Goal: Task Accomplishment & Management: Use online tool/utility

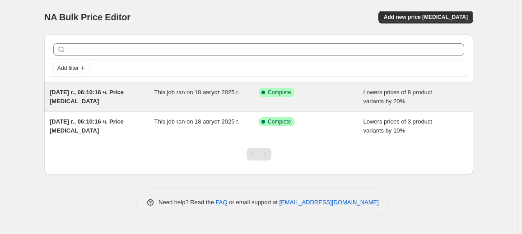
click at [249, 100] on div "This job ran on 18 август 2025 г.." at bounding box center [206, 97] width 105 height 18
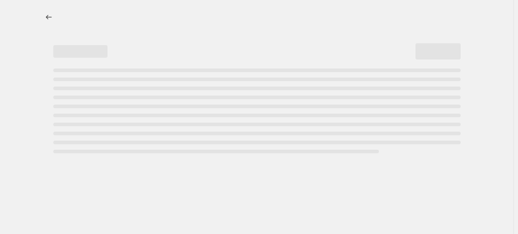
select select "percentage"
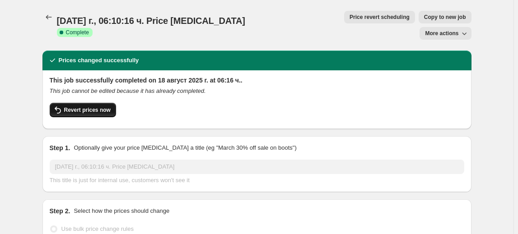
click at [88, 107] on span "Revert prices now" at bounding box center [87, 110] width 46 height 7
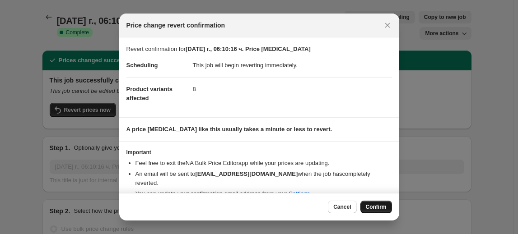
click at [378, 210] on span "Confirm" at bounding box center [376, 207] width 21 height 7
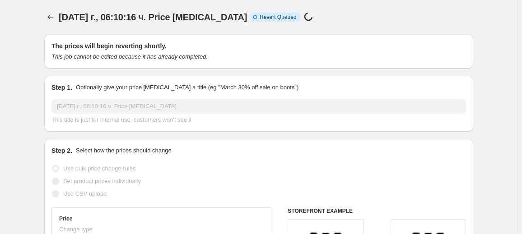
select select "percentage"
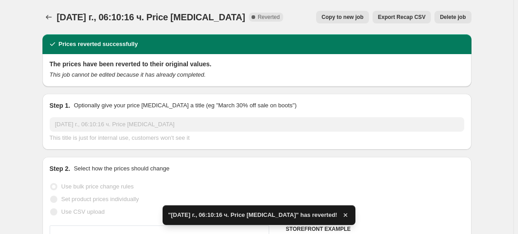
click at [458, 15] on span "Delete job" at bounding box center [453, 17] width 26 height 7
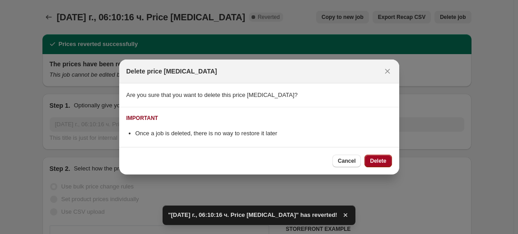
click at [384, 157] on button "Delete" at bounding box center [377, 161] width 27 height 13
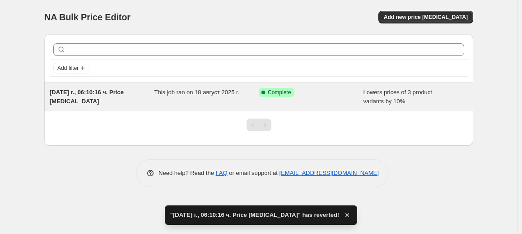
click at [174, 97] on div "This job ran on 18 август 2025 г.." at bounding box center [206, 97] width 105 height 18
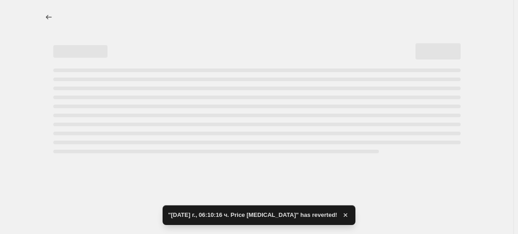
select select "percentage"
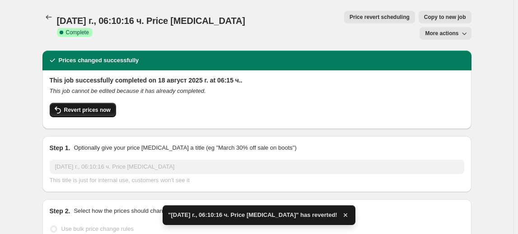
click at [81, 107] on span "Revert prices now" at bounding box center [87, 110] width 46 height 7
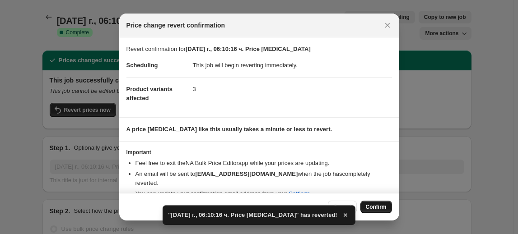
click at [366, 208] on span "Confirm" at bounding box center [376, 207] width 21 height 7
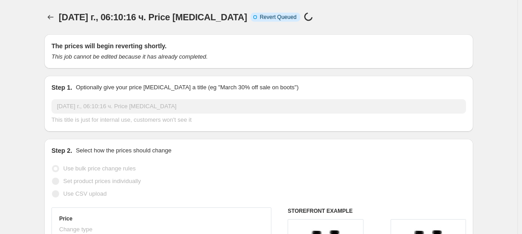
select select "percentage"
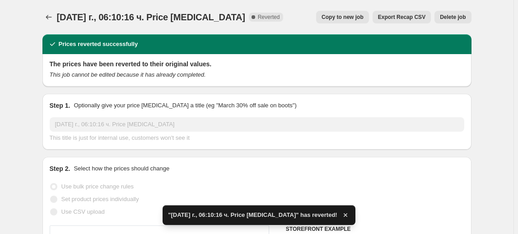
click at [459, 15] on span "Delete job" at bounding box center [453, 17] width 26 height 7
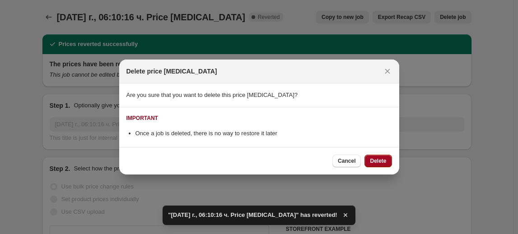
click at [376, 155] on button "Delete" at bounding box center [377, 161] width 27 height 13
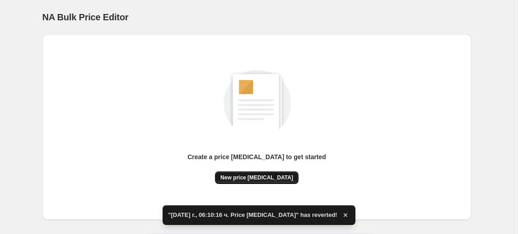
click at [250, 176] on span "New price change job" at bounding box center [256, 177] width 73 height 7
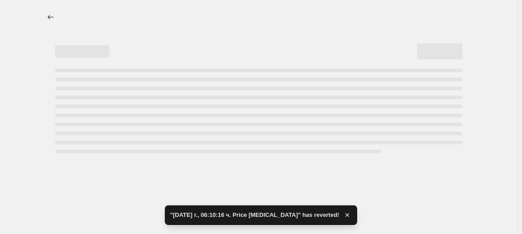
select select "percentage"
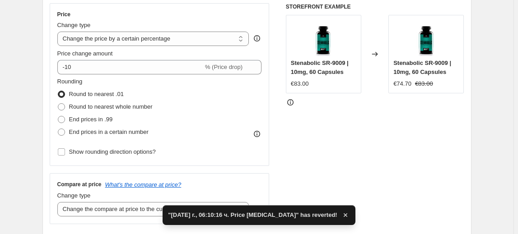
scroll to position [164, 0]
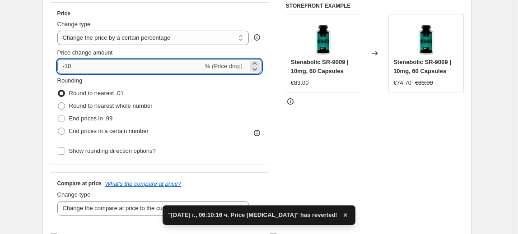
click at [70, 69] on input "-10" at bounding box center [130, 66] width 146 height 14
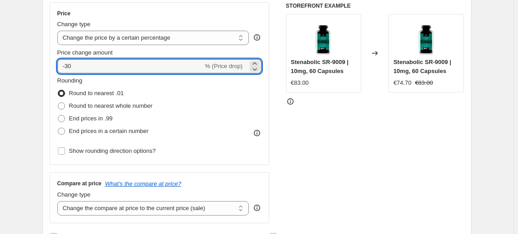
type input "-30"
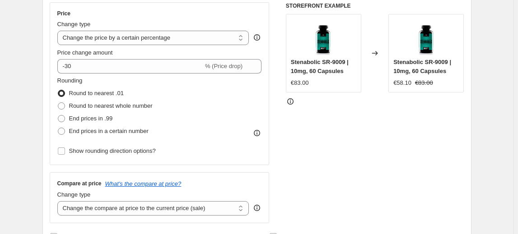
click at [109, 81] on fieldset "Rounding Round to nearest .01 Round to nearest whole number End prices in .99 E…" at bounding box center [104, 106] width 95 height 61
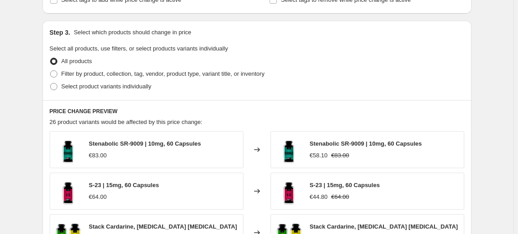
scroll to position [410, 0]
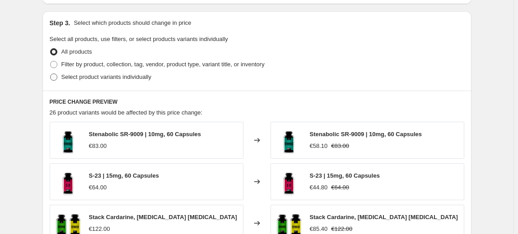
click at [94, 76] on span "Select product variants individually" at bounding box center [106, 77] width 90 height 7
click at [51, 74] on input "Select product variants individually" at bounding box center [50, 74] width 0 height 0
radio input "true"
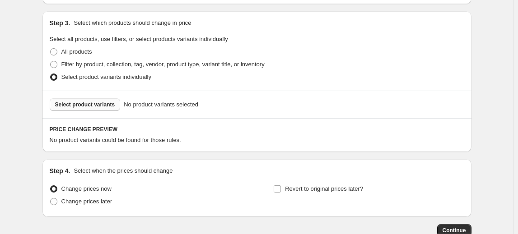
click at [74, 102] on span "Select product variants" at bounding box center [85, 104] width 60 height 7
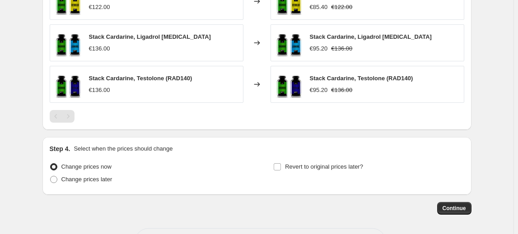
scroll to position [611, 0]
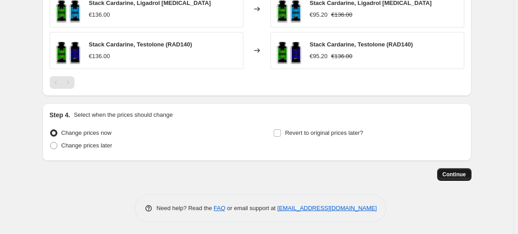
click at [461, 175] on span "Continue" at bounding box center [453, 174] width 23 height 7
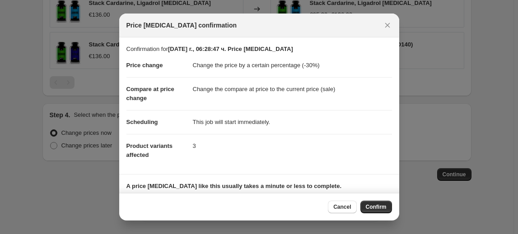
click at [378, 210] on span "Confirm" at bounding box center [376, 207] width 21 height 7
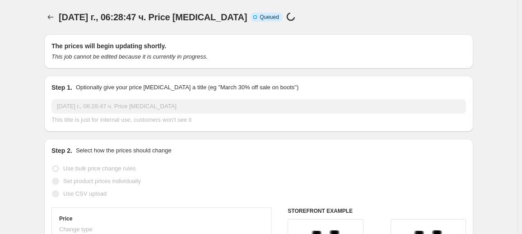
select select "percentage"
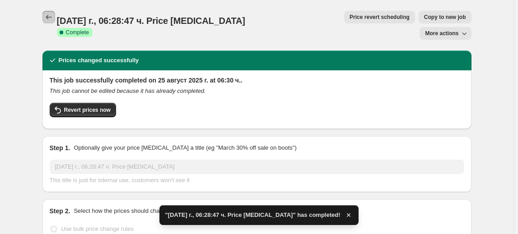
click at [51, 16] on icon "Price change jobs" at bounding box center [48, 17] width 9 height 9
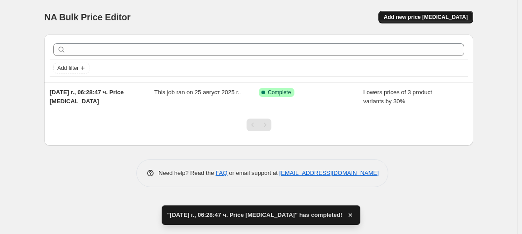
click at [429, 18] on span "Add new price change job" at bounding box center [426, 17] width 84 height 7
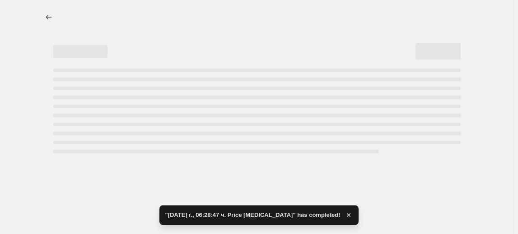
select select "percentage"
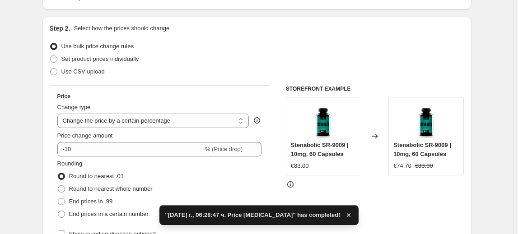
scroll to position [82, 0]
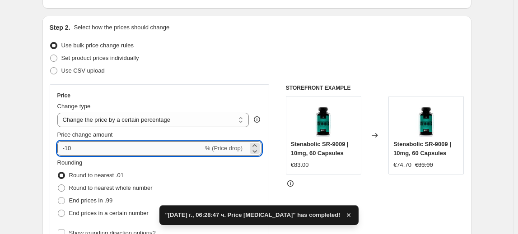
click at [73, 149] on input "-10" at bounding box center [130, 148] width 146 height 14
click at [70, 148] on input "-10" at bounding box center [130, 148] width 146 height 14
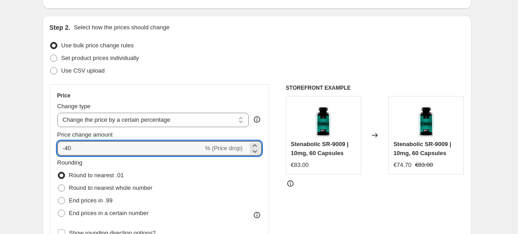
type input "-40"
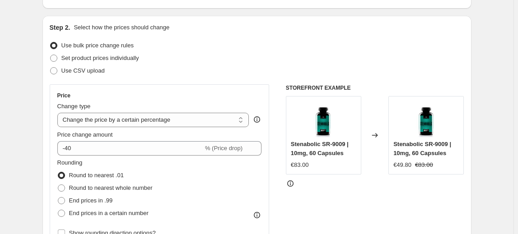
click at [108, 165] on fieldset "Rounding Round to nearest .01 Round to nearest whole number End prices in .99 E…" at bounding box center [104, 188] width 95 height 61
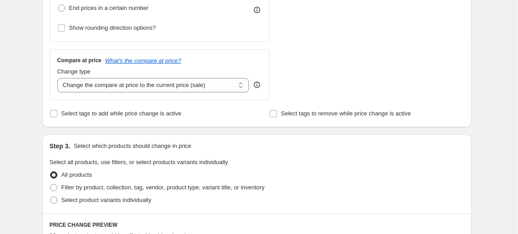
scroll to position [369, 0]
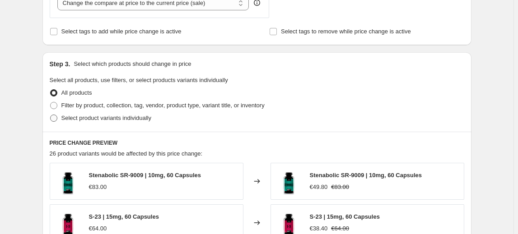
click at [83, 121] on span "Select product variants individually" at bounding box center [106, 118] width 90 height 7
click at [51, 115] on input "Select product variants individually" at bounding box center [50, 115] width 0 height 0
radio input "true"
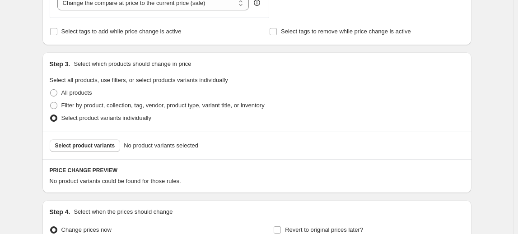
click at [75, 145] on span "Select product variants" at bounding box center [85, 145] width 60 height 7
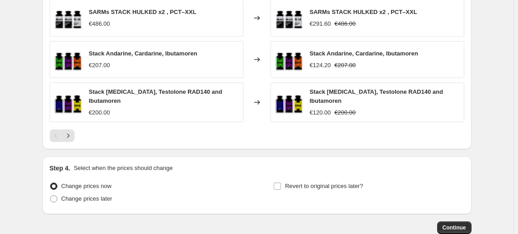
scroll to position [693, 0]
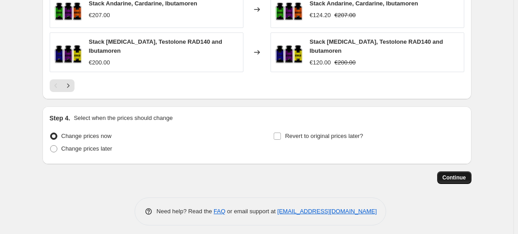
click at [465, 175] on span "Continue" at bounding box center [453, 177] width 23 height 7
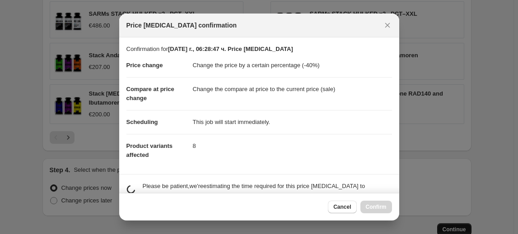
scroll to position [0, 0]
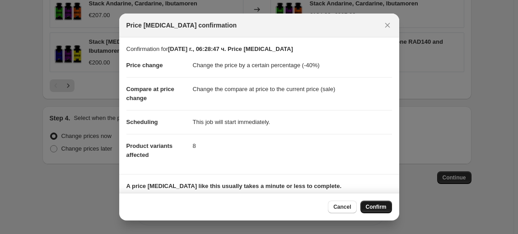
click at [376, 208] on span "Confirm" at bounding box center [376, 207] width 21 height 7
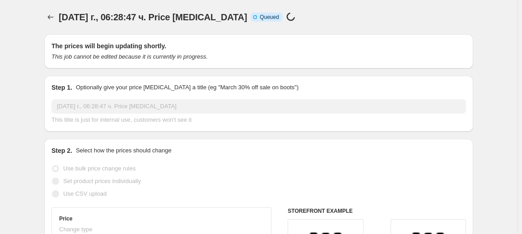
select select "percentage"
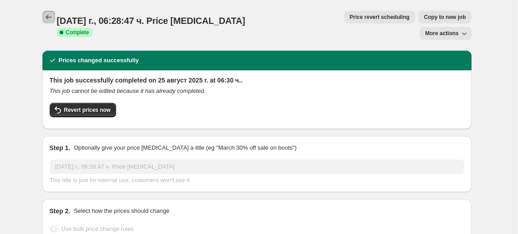
click at [51, 14] on icon "Price change jobs" at bounding box center [48, 17] width 9 height 9
